Goal: Information Seeking & Learning: Learn about a topic

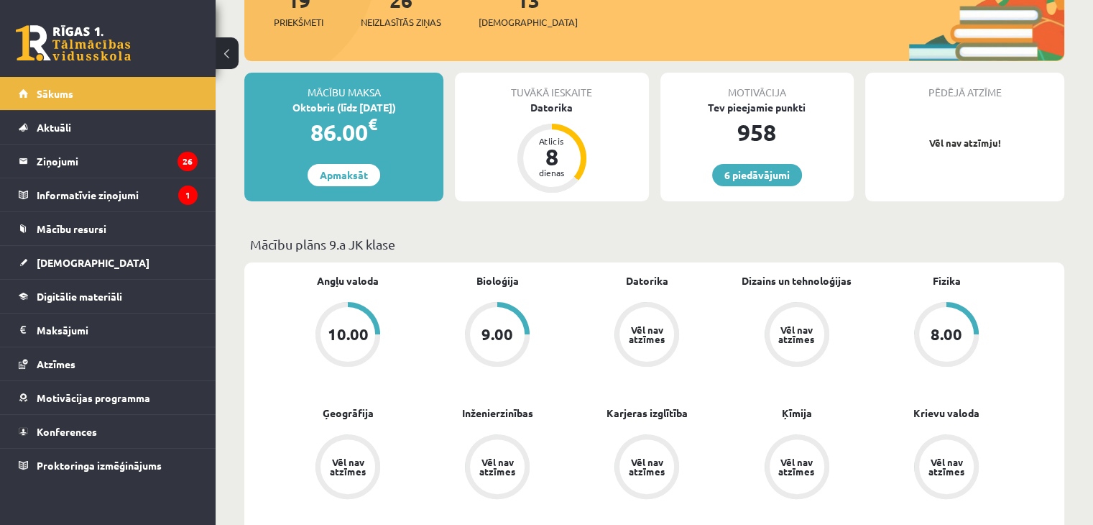
scroll to position [266, 0]
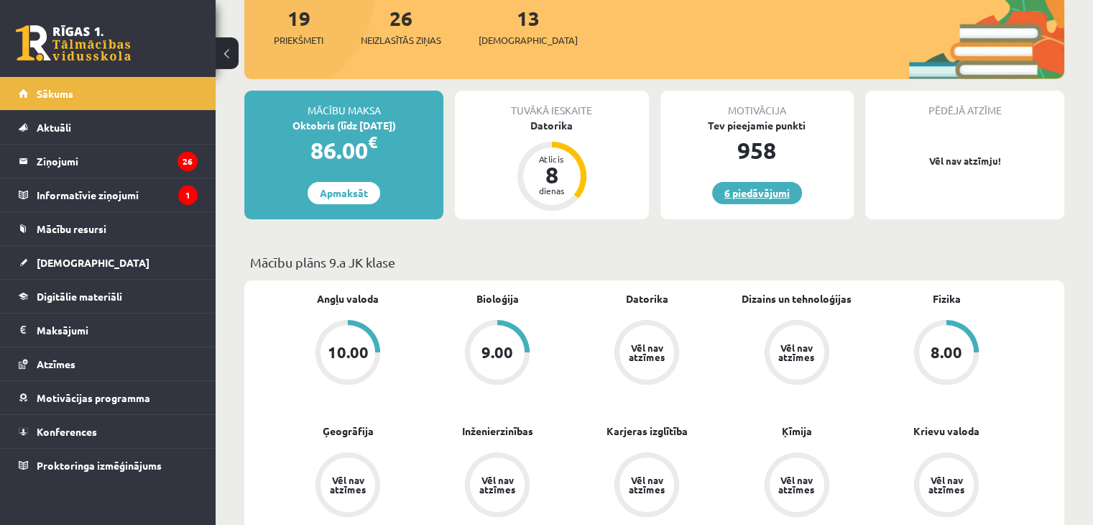
click at [753, 191] on link "6 piedāvājumi" at bounding box center [757, 193] width 90 height 22
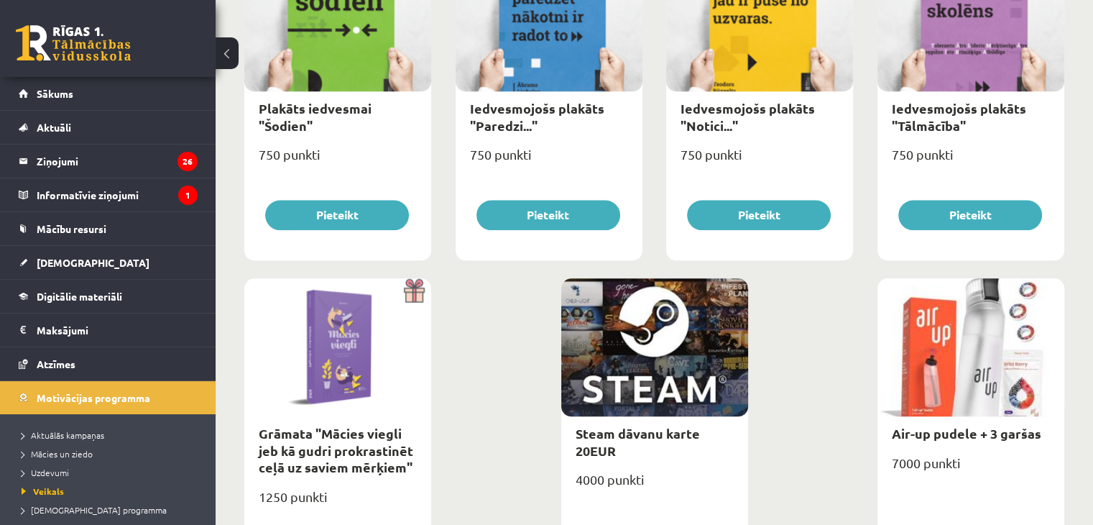
scroll to position [1586, 0]
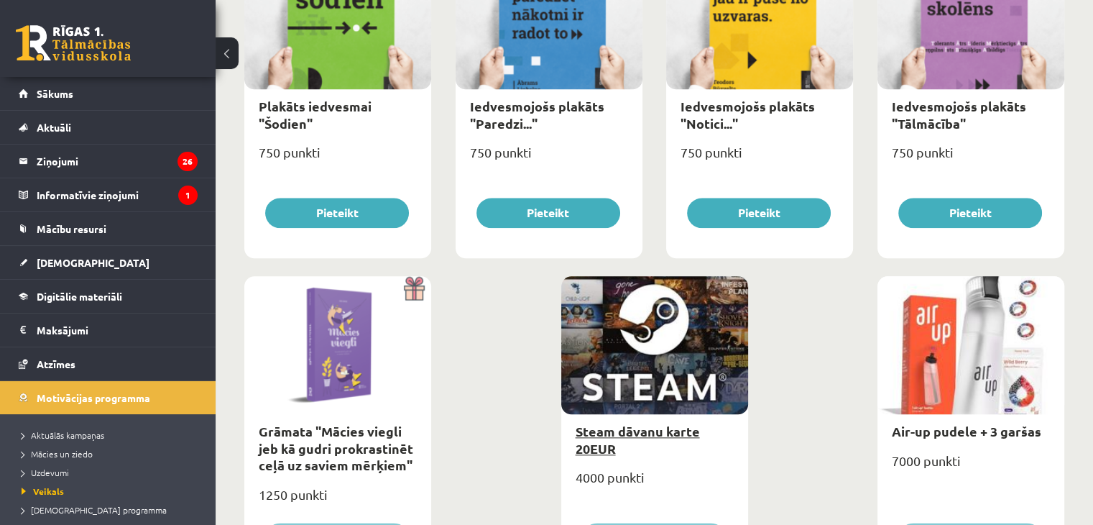
click at [625, 435] on link "Steam dāvanu karte 20EUR" at bounding box center [638, 439] width 124 height 33
type input "*"
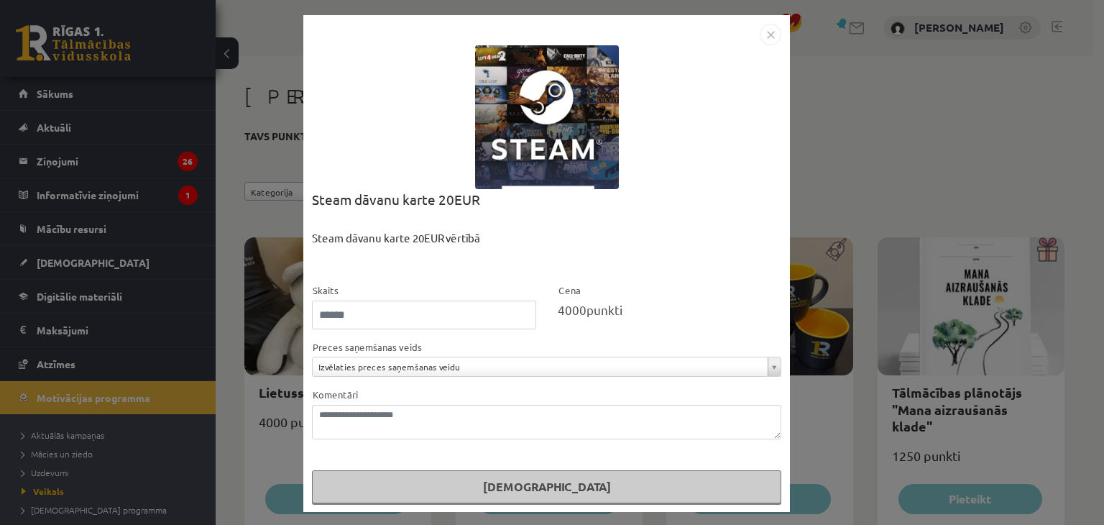
click at [762, 35] on img "Close" at bounding box center [771, 35] width 22 height 22
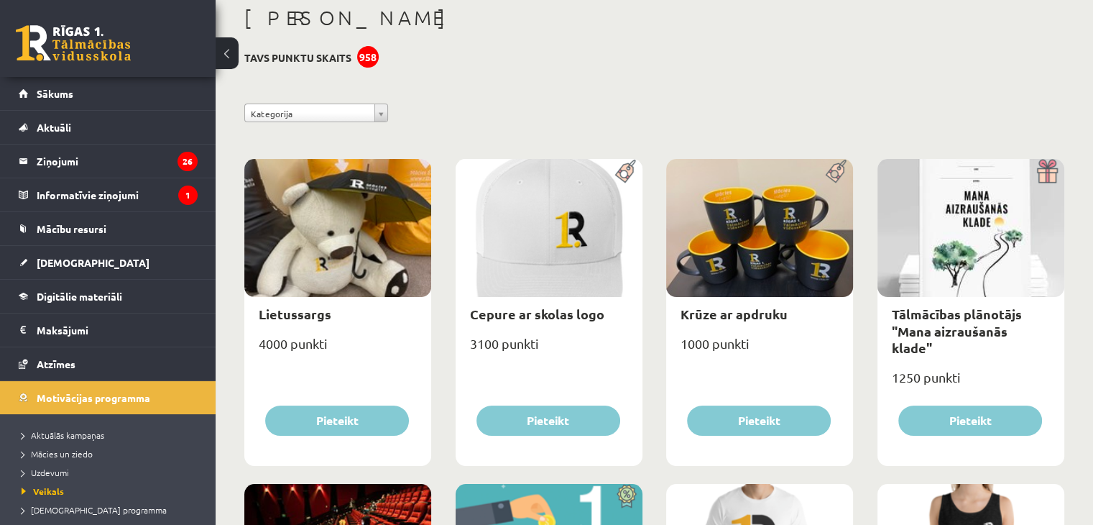
scroll to position [50, 0]
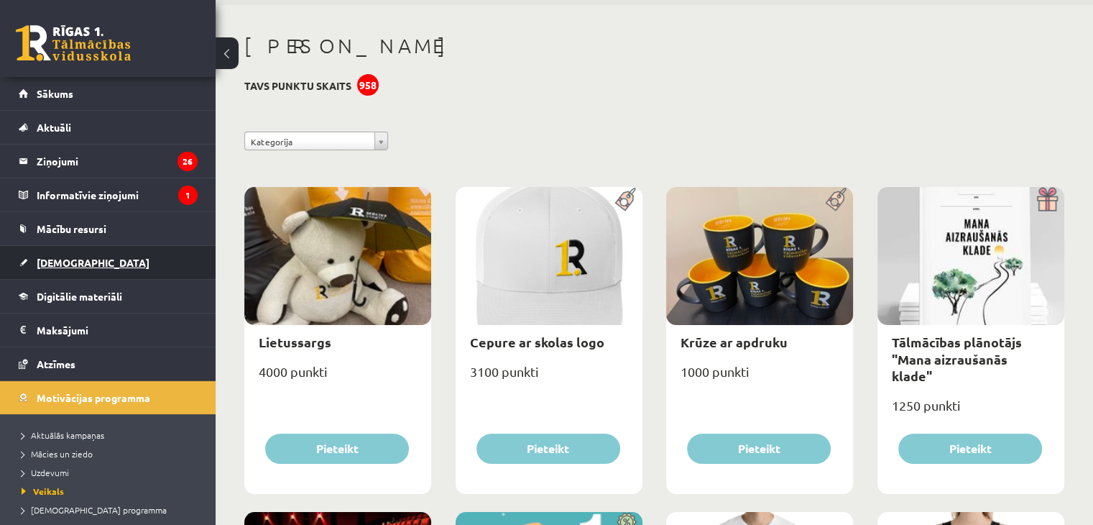
click at [63, 262] on span "[DEMOGRAPHIC_DATA]" at bounding box center [93, 262] width 113 height 13
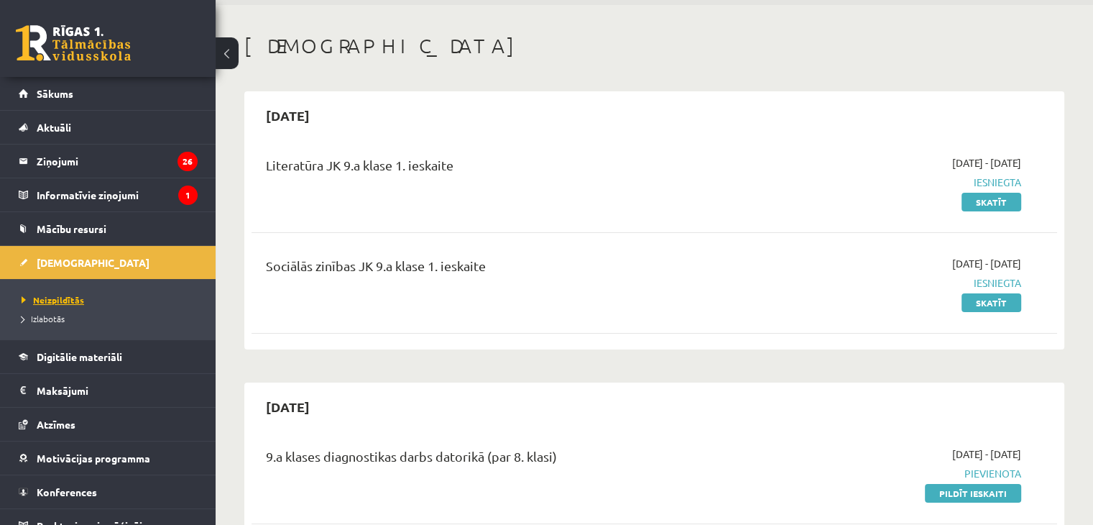
click at [106, 302] on link "Neizpildītās" at bounding box center [112, 299] width 180 height 13
click at [56, 295] on span "Neizpildītās" at bounding box center [53, 300] width 63 height 12
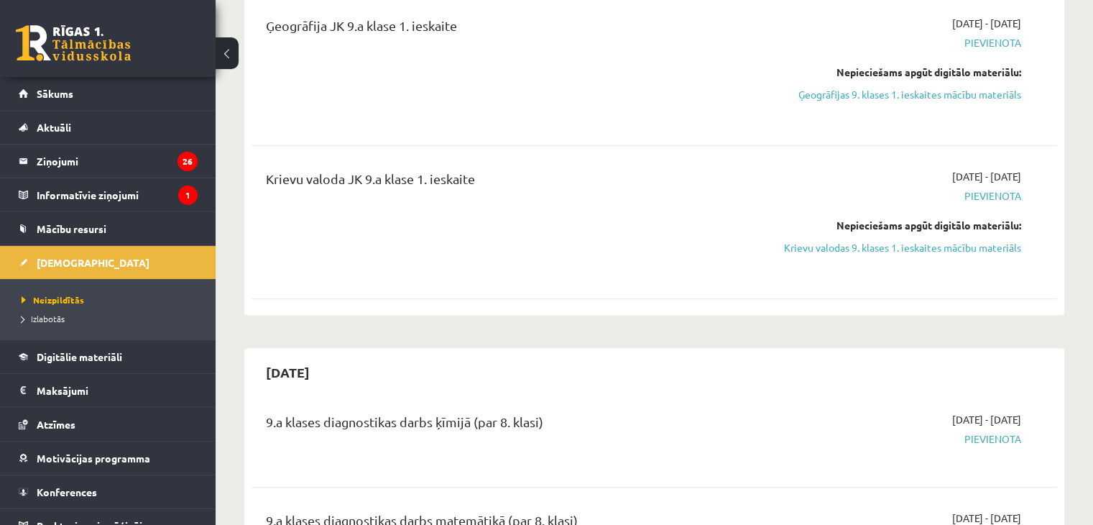
scroll to position [906, 0]
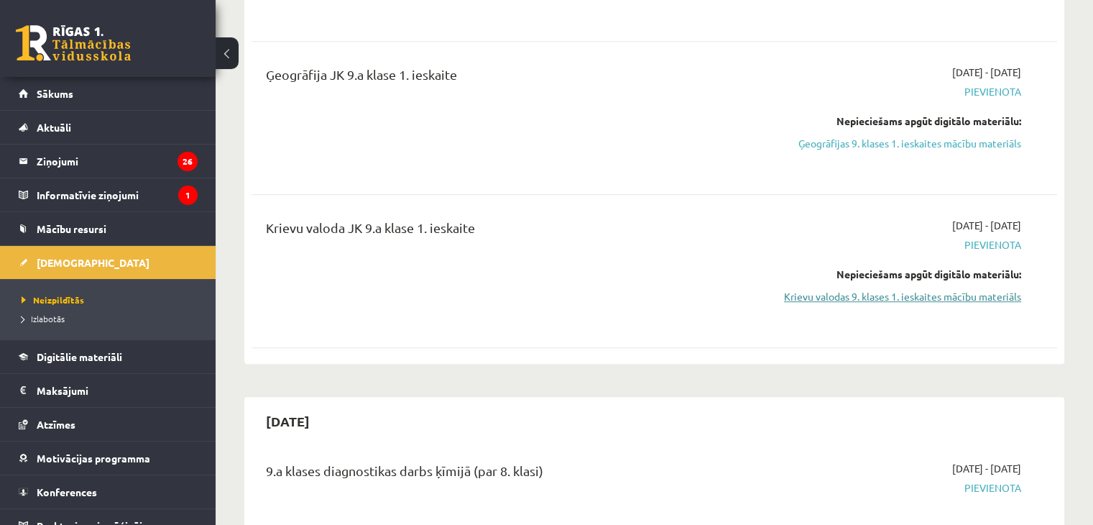
click at [928, 297] on link "Krievu valodas 9. klases 1. ieskaites mācību materiāls" at bounding box center [902, 296] width 237 height 15
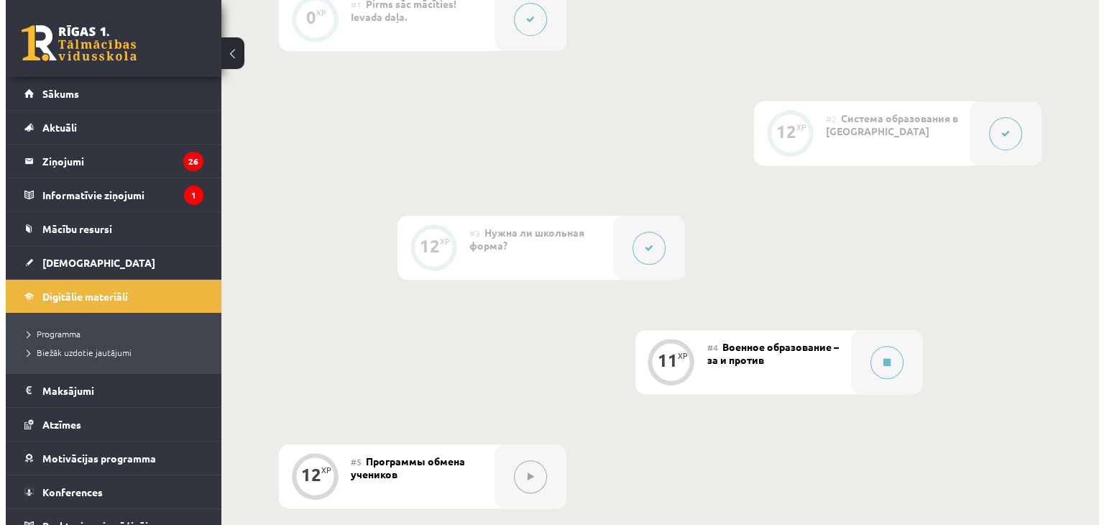
scroll to position [474, 0]
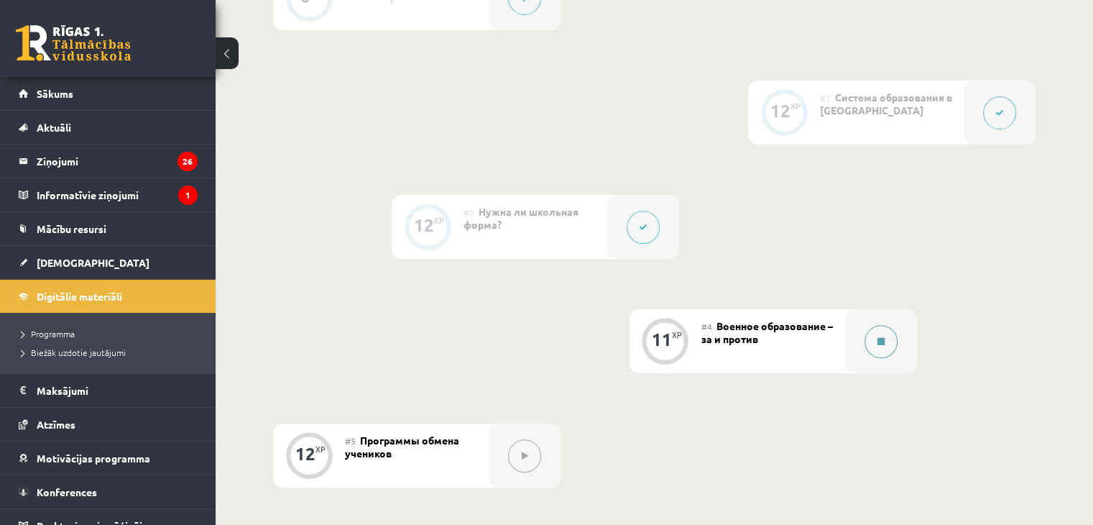
click at [889, 358] on button at bounding box center [881, 341] width 33 height 33
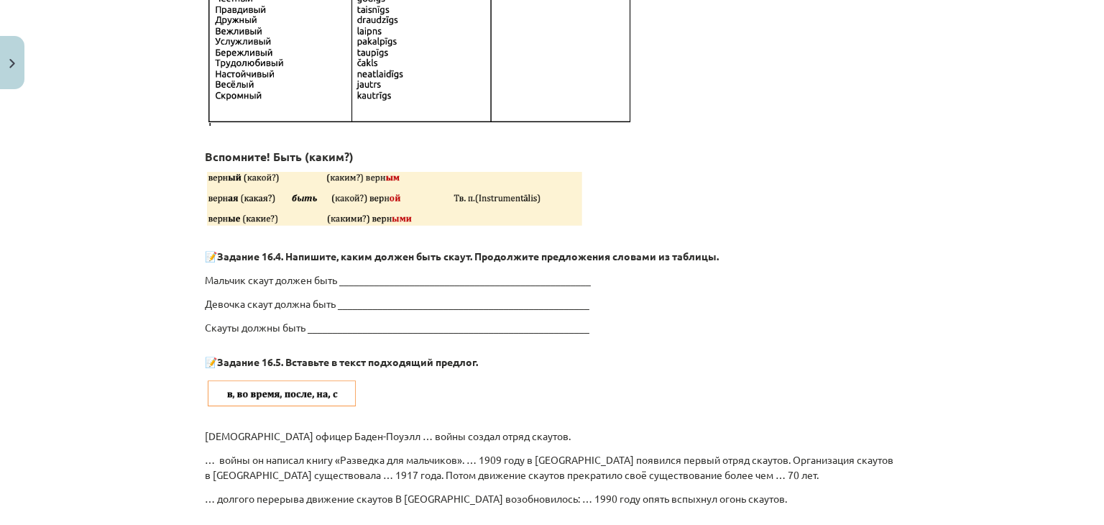
scroll to position [1550, 0]
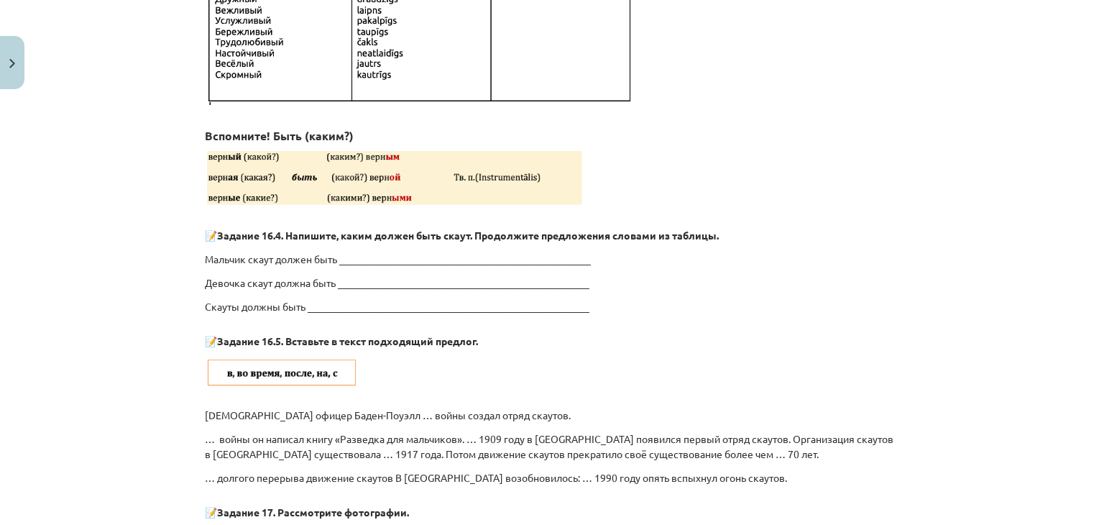
click at [1073, 325] on div "Mācību tēma: Krievu valodas 9. klases 1. ieskaites mācību materiāls #4 Военное …" at bounding box center [552, 262] width 1104 height 525
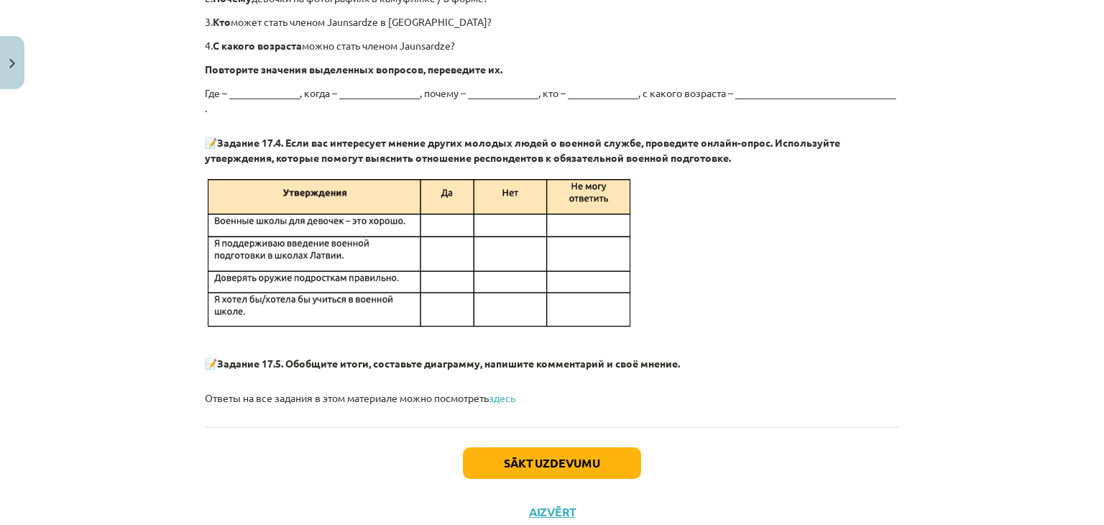
scroll to position [2604, 0]
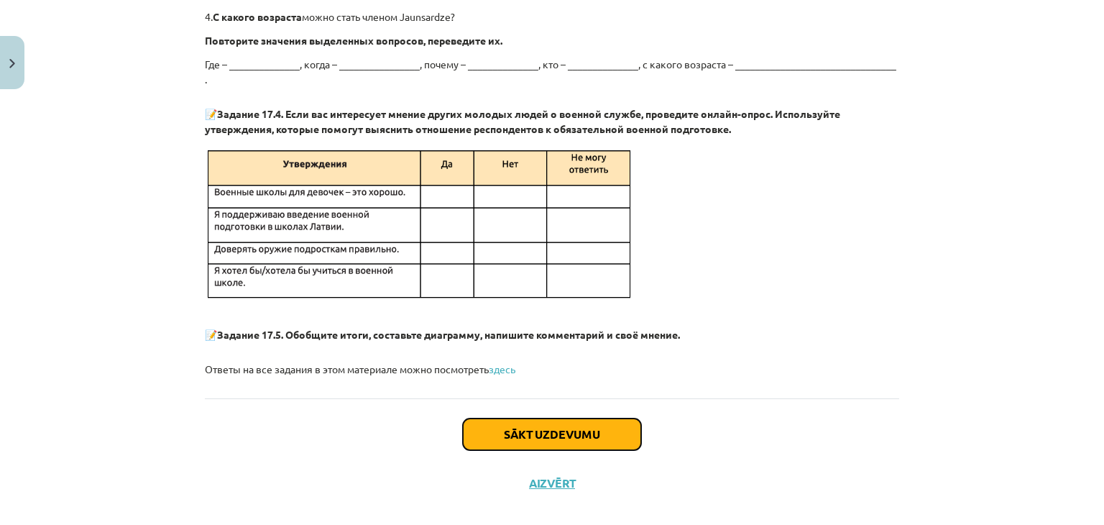
click at [541, 418] on button "Sākt uzdevumu" at bounding box center [552, 434] width 178 height 32
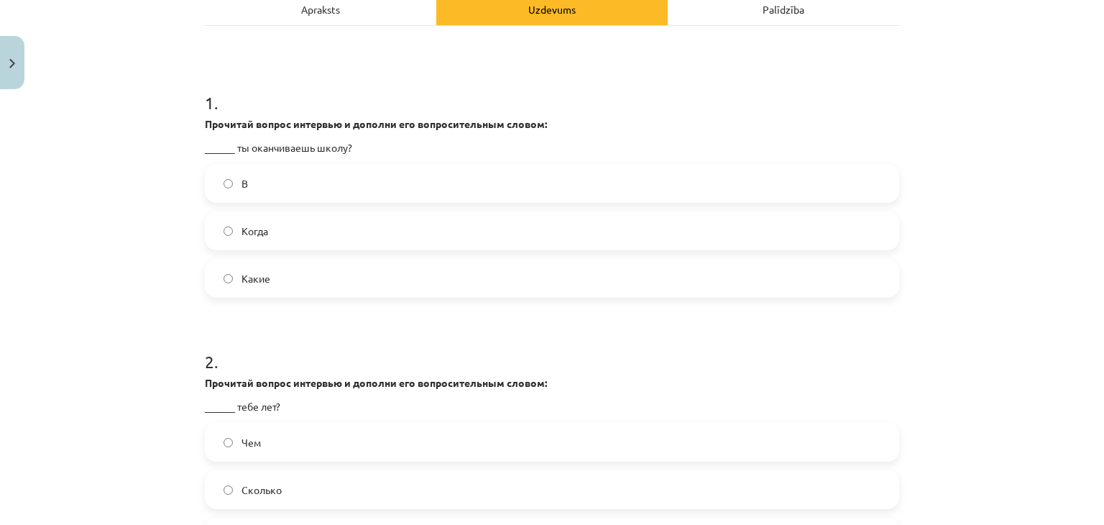
scroll to position [229, 0]
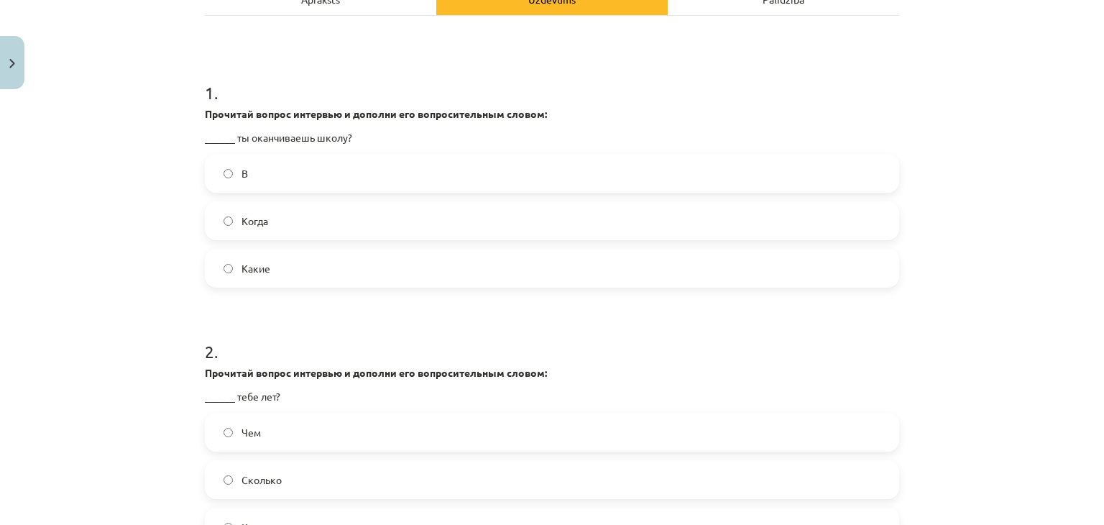
click at [286, 219] on label "Когда" at bounding box center [552, 221] width 692 height 36
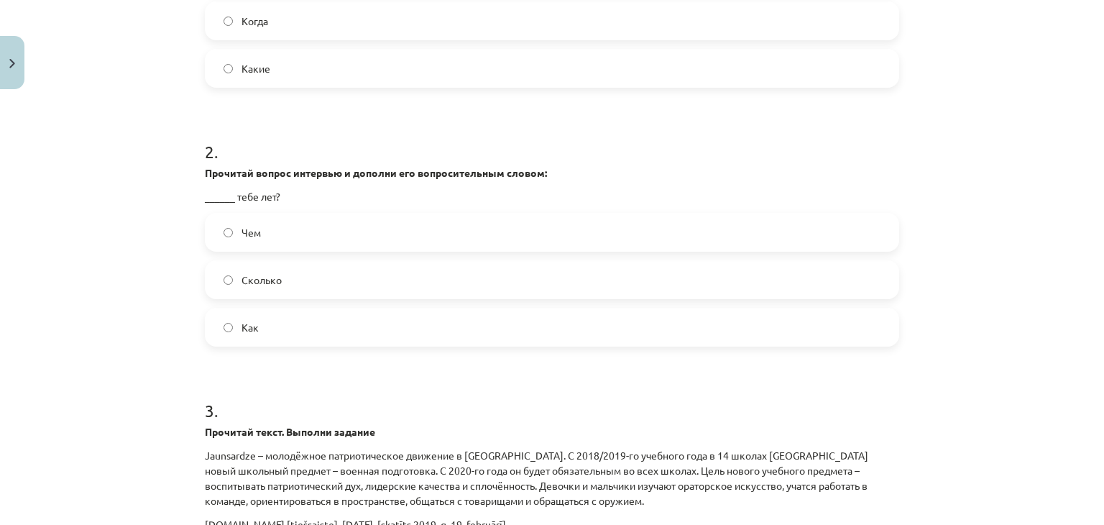
scroll to position [435, 0]
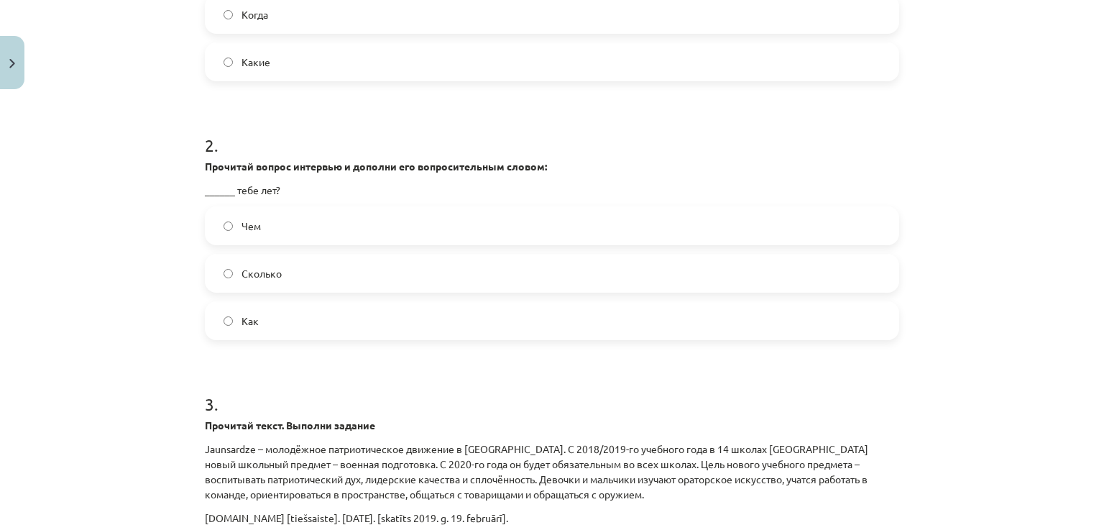
click at [325, 265] on label "Сколько" at bounding box center [552, 273] width 692 height 36
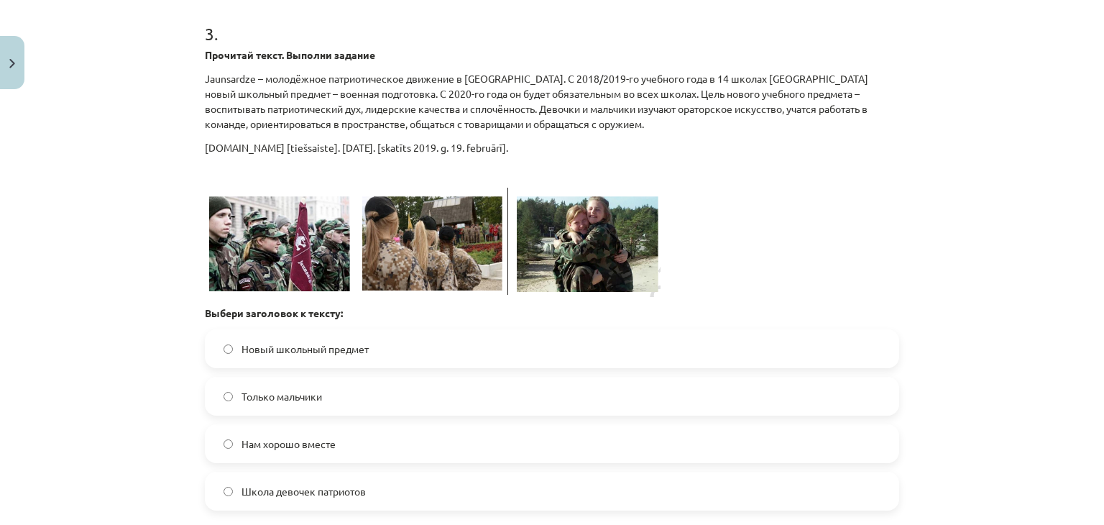
scroll to position [934, 0]
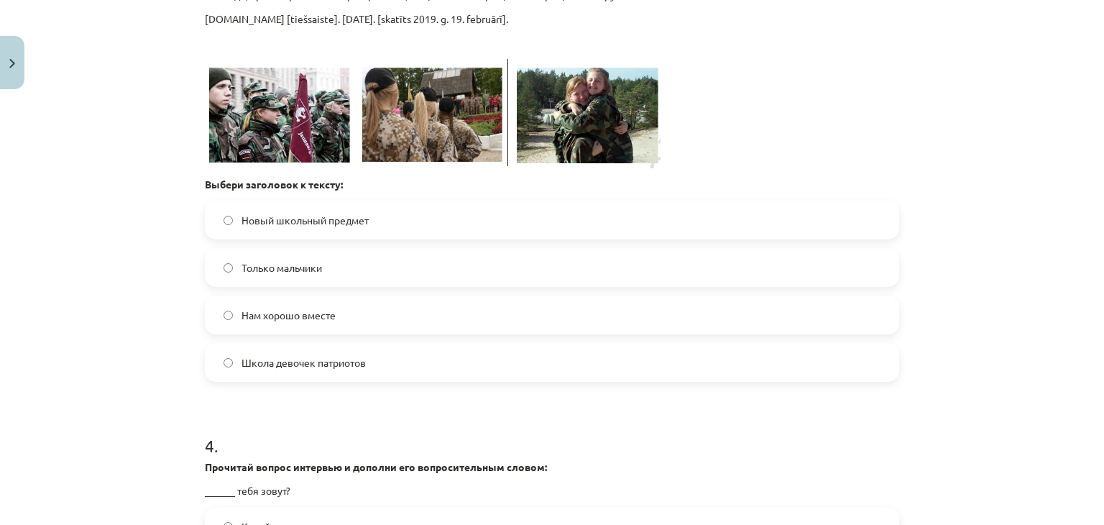
click at [508, 354] on label "Школа девочек патриотов" at bounding box center [552, 362] width 692 height 36
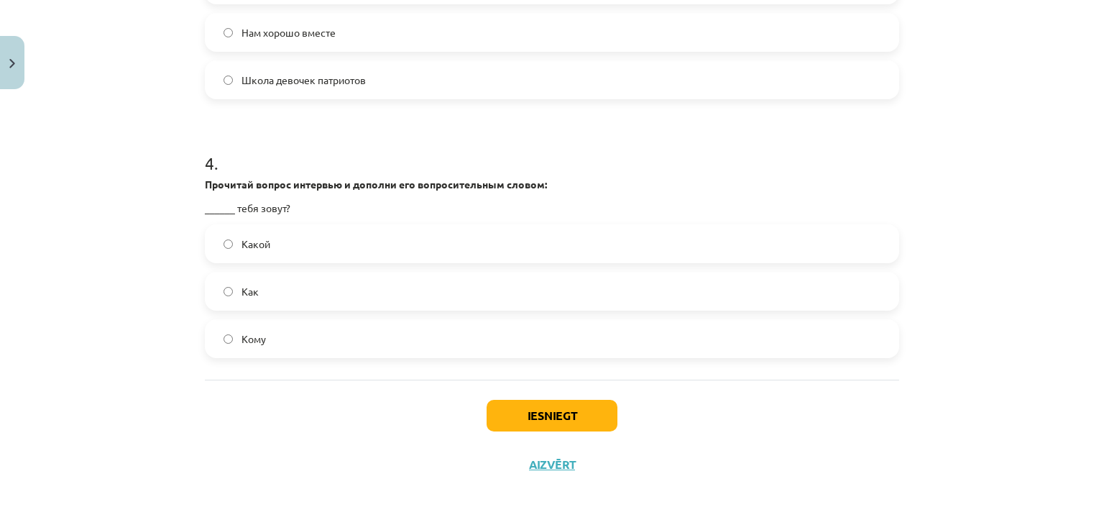
click at [274, 294] on label "Как" at bounding box center [552, 291] width 692 height 36
click at [562, 412] on button "Iesniegt" at bounding box center [552, 416] width 131 height 32
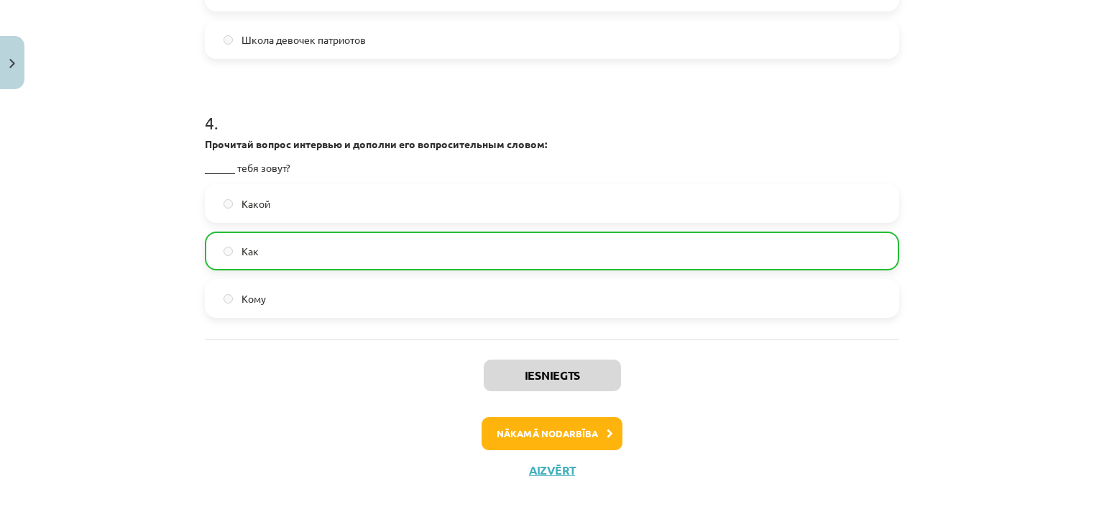
scroll to position [1262, 0]
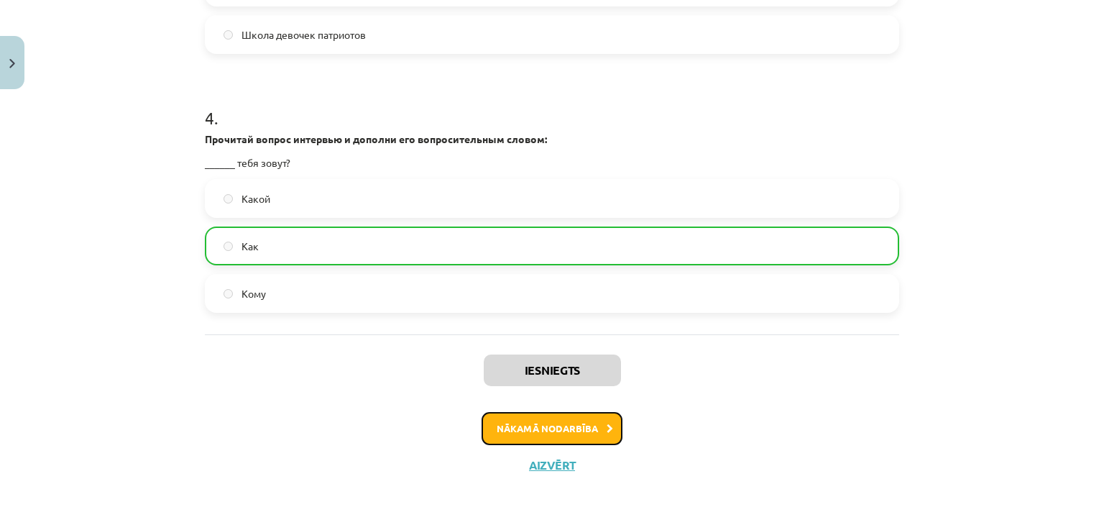
click at [512, 426] on button "Nākamā nodarbība" at bounding box center [552, 428] width 141 height 33
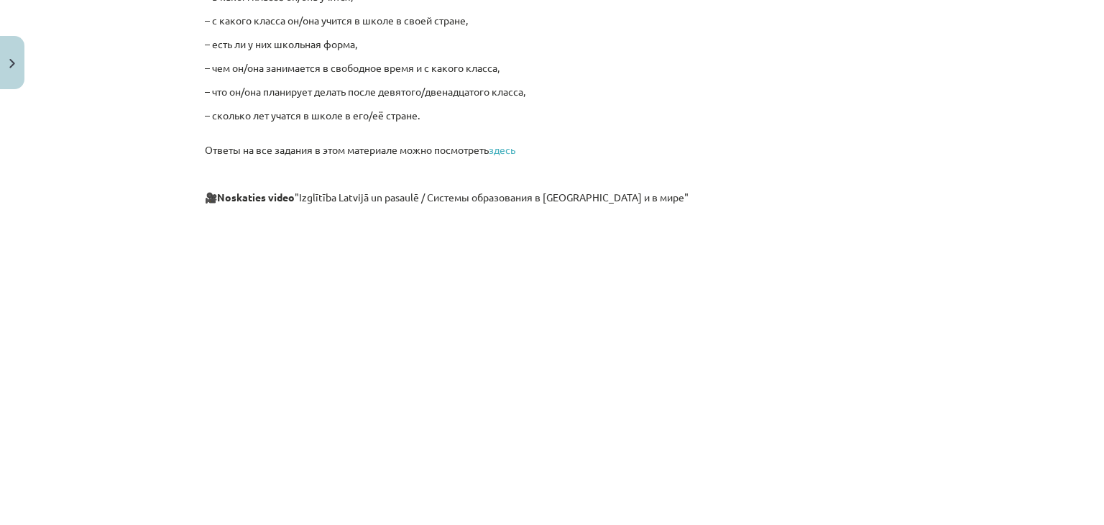
scroll to position [3788, 0]
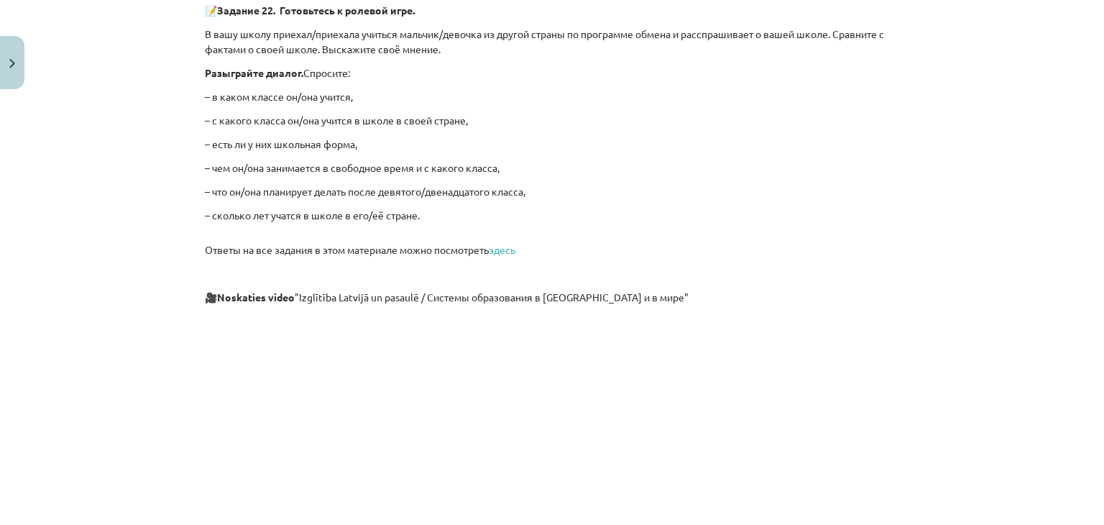
click at [1082, 414] on div "Mācību tēma: Krievu valodas 9. klases 1. ieskaites mācību materiāls #5 Программ…" at bounding box center [552, 262] width 1104 height 525
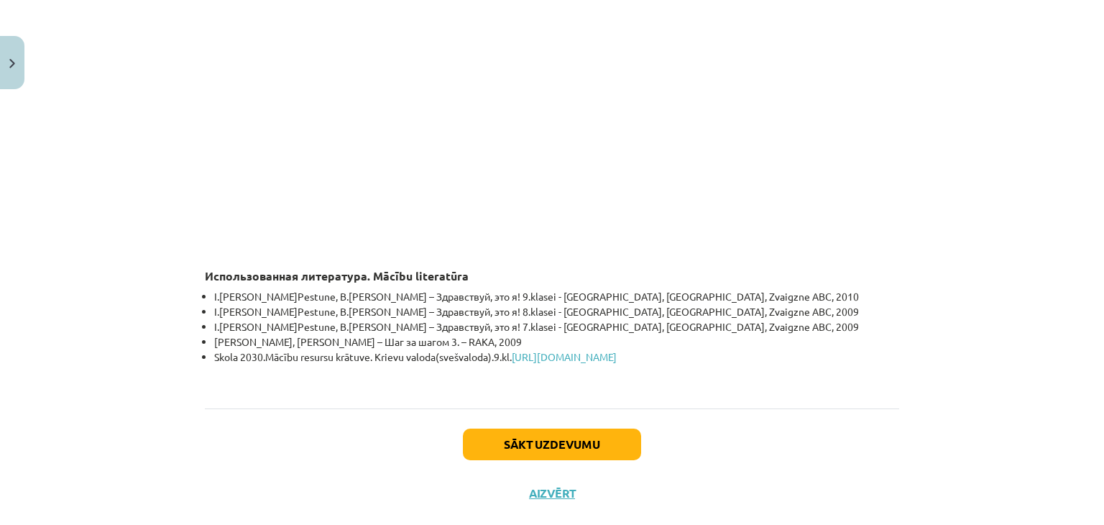
scroll to position [4269, 0]
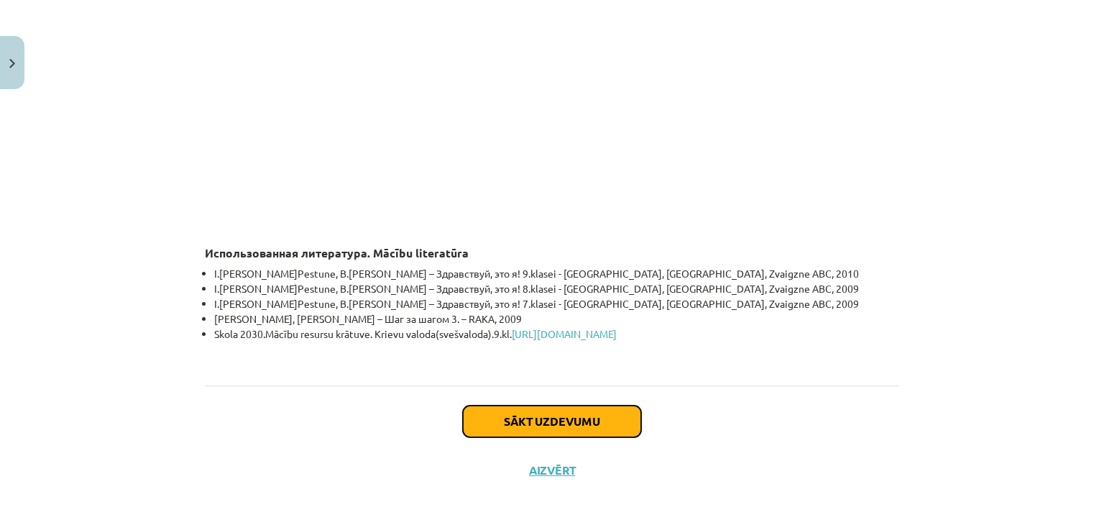
click at [559, 423] on button "Sākt uzdevumu" at bounding box center [552, 421] width 178 height 32
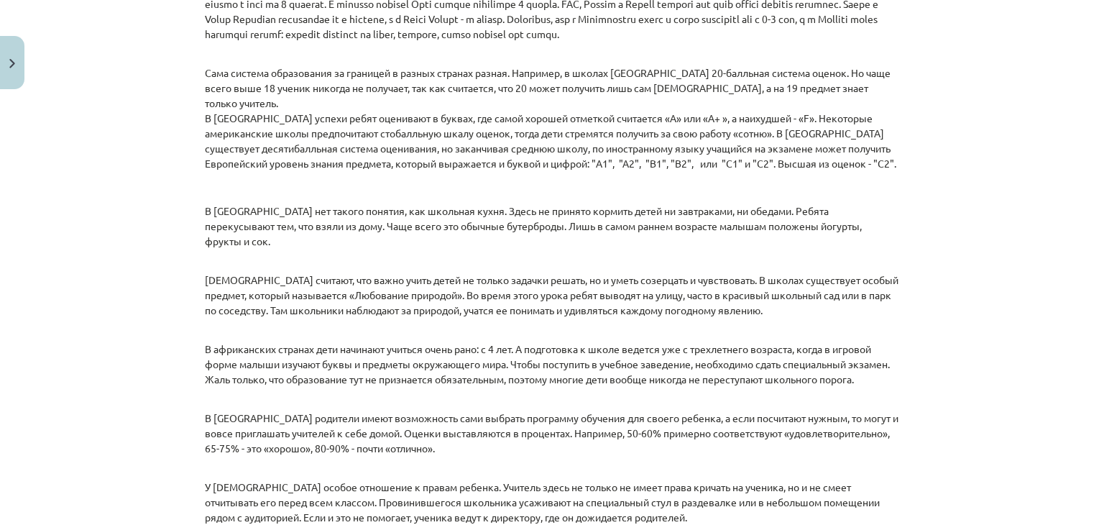
scroll to position [0, 0]
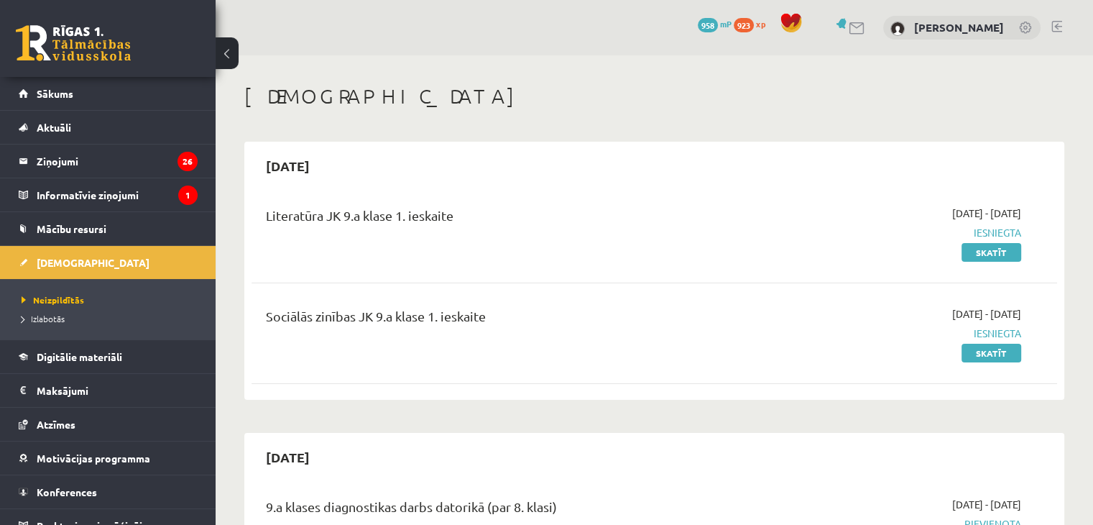
click at [1056, 24] on link at bounding box center [1057, 27] width 11 height 12
